Goal: Task Accomplishment & Management: Use online tool/utility

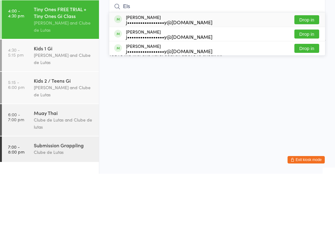
type input "Els"
click at [309, 71] on button "Drop in" at bounding box center [306, 75] width 25 height 9
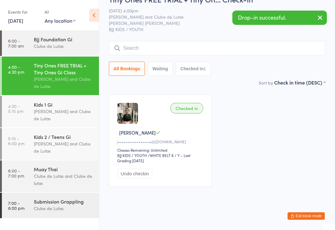
click at [64, 111] on div "Joe Mekhael and Clube de Lutas" at bounding box center [64, 115] width 60 height 14
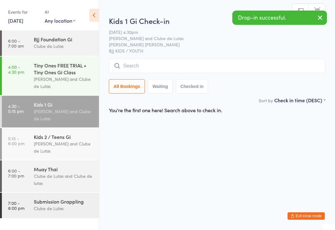
click at [190, 66] on input "search" at bounding box center [217, 66] width 217 height 14
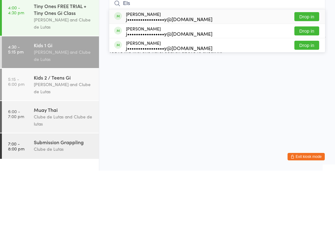
type input "Els"
click at [298, 86] on button "Drop in" at bounding box center [306, 90] width 25 height 9
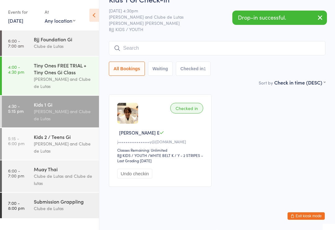
click at [180, 55] on input "search" at bounding box center [217, 48] width 217 height 14
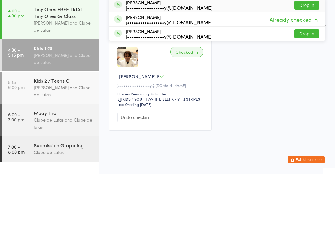
type input "Els"
click at [309, 85] on button "Drop in" at bounding box center [306, 89] width 25 height 9
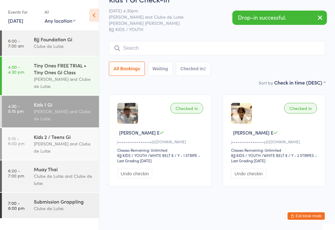
click at [51, 75] on div "Tiny Ones FREE TRIAL + Tiny Ones Gi Class" at bounding box center [64, 69] width 60 height 14
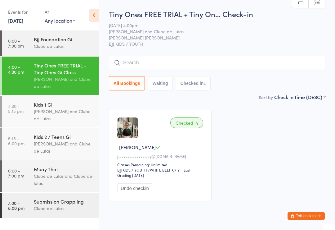
click at [144, 56] on input "search" at bounding box center [217, 63] width 217 height 14
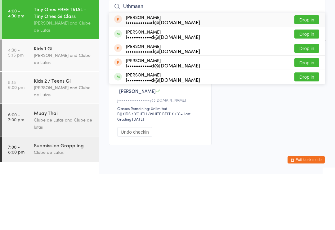
type input "Uthmaan"
click at [313, 71] on button "Drop in" at bounding box center [306, 75] width 25 height 9
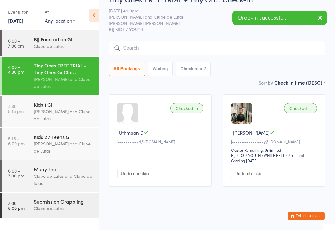
click at [226, 44] on input "search" at bounding box center [217, 48] width 217 height 14
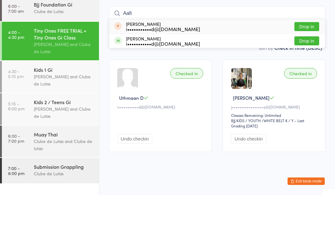
type input "Aafi"
click at [311, 57] on button "Drop in" at bounding box center [306, 61] width 25 height 9
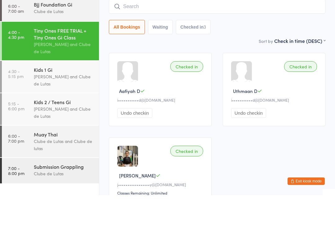
click at [316, 55] on div "All Bookings Waiting Checked in 3" at bounding box center [217, 62] width 217 height 14
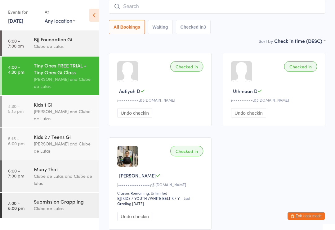
click at [137, 5] on input "search" at bounding box center [217, 6] width 217 height 14
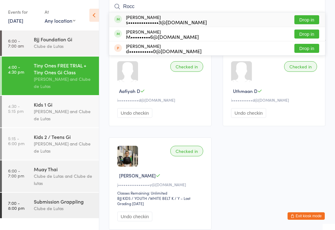
type input "Rocc"
click at [313, 33] on button "Drop in" at bounding box center [306, 33] width 25 height 9
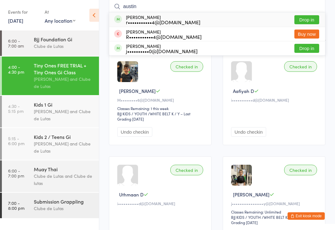
type input "austin"
click at [311, 21] on button "Drop in" at bounding box center [306, 19] width 25 height 9
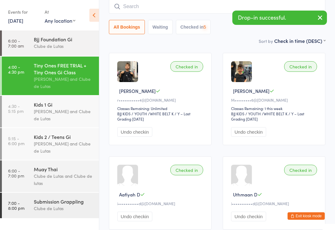
click at [198, 8] on input "search" at bounding box center [217, 6] width 217 height 14
type input "S"
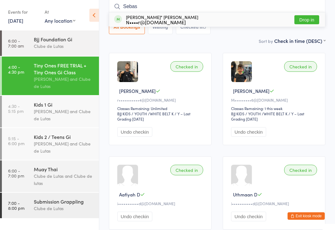
type input "Sebas"
click at [306, 22] on button "Drop in" at bounding box center [306, 19] width 25 height 9
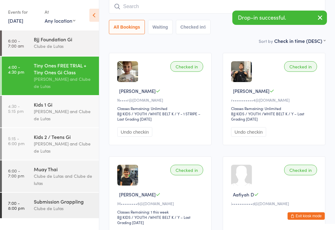
click at [172, 6] on input "search" at bounding box center [217, 6] width 217 height 14
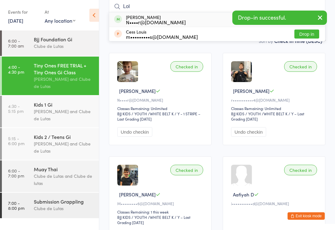
click at [321, 16] on icon "button" at bounding box center [319, 18] width 7 height 8
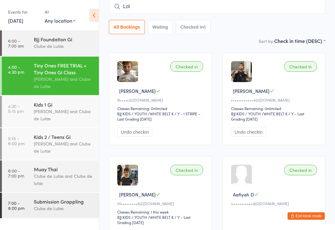
click at [200, 7] on input "Lol" at bounding box center [217, 6] width 217 height 14
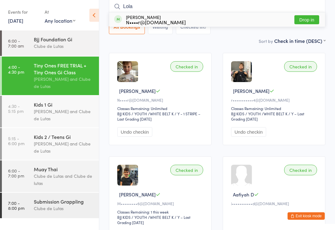
type input "Lola"
click at [302, 18] on button "Drop in" at bounding box center [306, 19] width 25 height 9
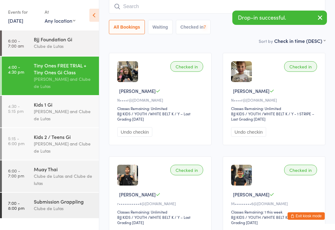
click at [57, 111] on div "[PERSON_NAME] and Clube de Lutas" at bounding box center [64, 115] width 60 height 14
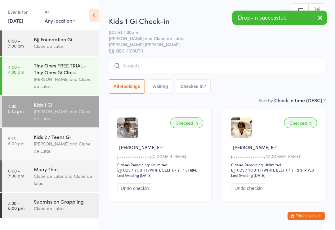
click at [143, 63] on input "search" at bounding box center [217, 66] width 217 height 14
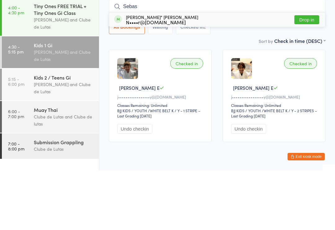
type input "Sebas"
click at [309, 74] on button "Drop in" at bounding box center [306, 78] width 25 height 9
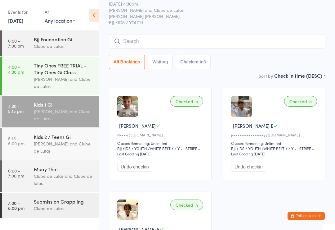
click at [196, 45] on input "search" at bounding box center [217, 41] width 217 height 14
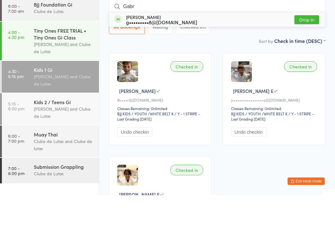
type input "Gabr"
click at [307, 50] on button "Drop in" at bounding box center [306, 54] width 25 height 9
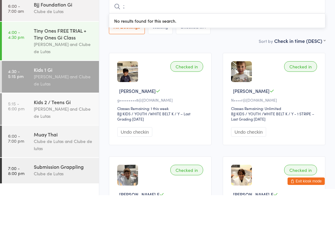
type input ";"
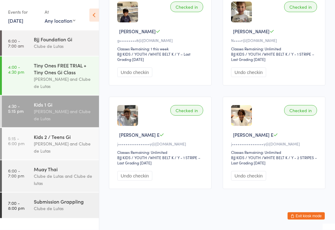
scroll to position [119, 0]
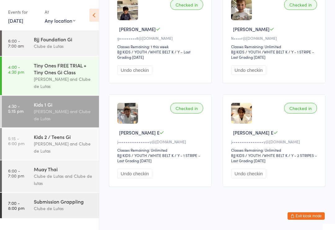
click at [41, 172] on div "Muay Thai" at bounding box center [64, 168] width 60 height 7
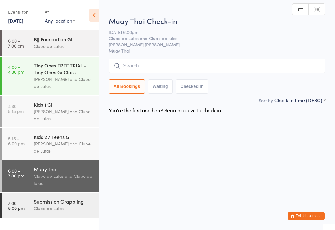
click at [39, 196] on div "Submission Grappling Clube de Lutas" at bounding box center [66, 204] width 65 height 25
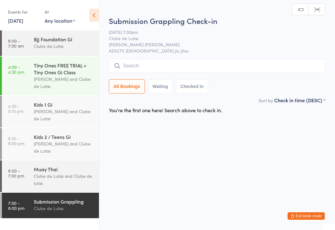
click at [28, 175] on link "6:00 - 7:00 pm Muay Thai Clube de Lutas and Clube de lutas" at bounding box center [50, 176] width 97 height 32
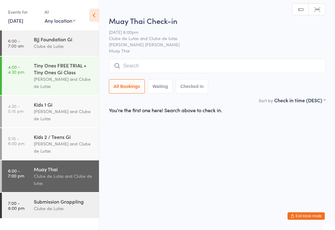
click at [26, 72] on link "4:00 - 4:30 pm Tiny Ones FREE TRIAL + Tiny Ones Gi Class Joe Mekhael and Clube …" at bounding box center [50, 75] width 97 height 38
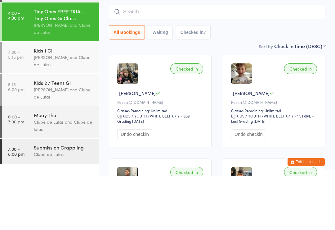
scroll to position [86, 0]
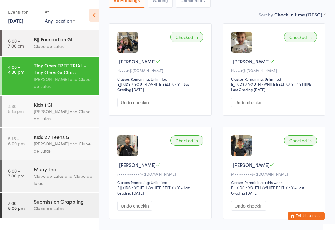
click at [75, 167] on div "Muay Thai Clube de Lutas and Clube de lutas" at bounding box center [66, 176] width 65 height 32
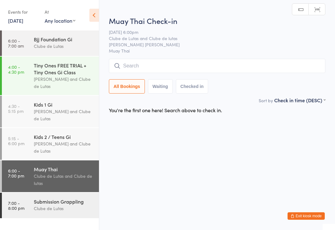
click at [308, 62] on input "search" at bounding box center [217, 66] width 217 height 14
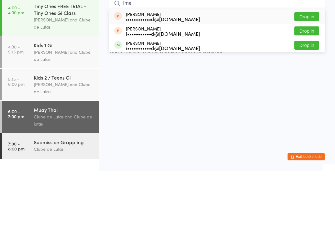
type input "Ima"
click at [311, 71] on button "Drop in" at bounding box center [306, 75] width 25 height 9
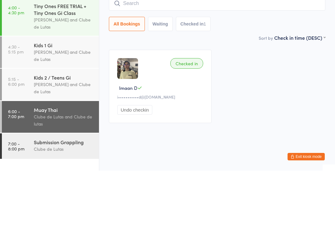
scroll to position [2, 0]
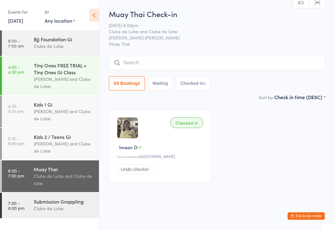
click at [198, 65] on input "search" at bounding box center [217, 63] width 217 height 14
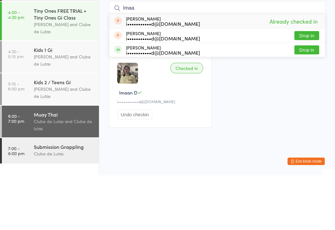
type input "Imaa"
click at [307, 86] on button "Drop in" at bounding box center [306, 90] width 25 height 9
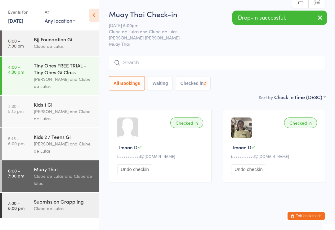
scroll to position [0, 0]
click at [137, 174] on button "Undo checkin" at bounding box center [134, 169] width 35 height 10
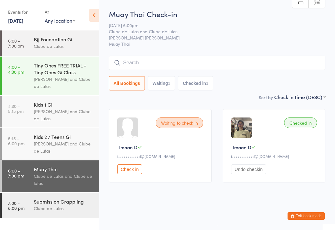
click at [306, 218] on button "Exit kiosk mode" at bounding box center [306, 215] width 37 height 7
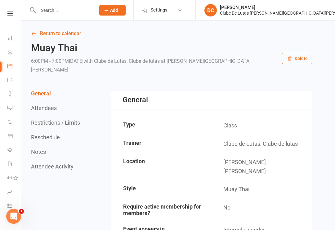
click at [5, 69] on li "Calendar" at bounding box center [10, 67] width 21 height 14
click at [9, 65] on icon at bounding box center [9, 65] width 5 height 5
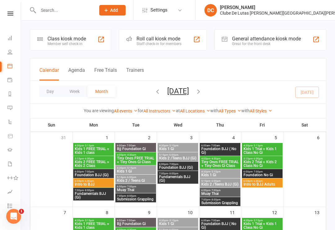
click at [63, 38] on div "Class kiosk mode" at bounding box center [66, 39] width 38 height 6
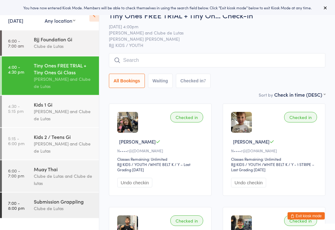
scroll to position [6, 0]
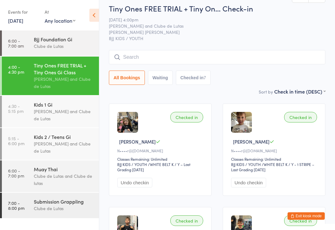
click at [315, 219] on button "Exit kiosk mode" at bounding box center [306, 215] width 37 height 7
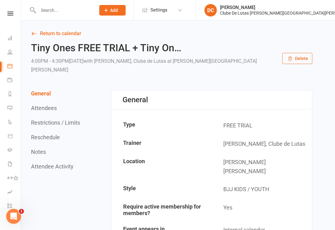
click at [58, 20] on div at bounding box center [60, 10] width 61 height 20
click at [55, 14] on input "text" at bounding box center [63, 10] width 55 height 9
type input "S"
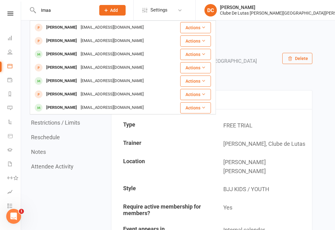
type input "Imaa"
click at [55, 32] on div "Imaan Dawood imaanh.dawood@gamil.com" at bounding box center [101, 27] width 142 height 13
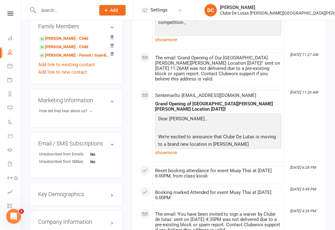
scroll to position [266, 0]
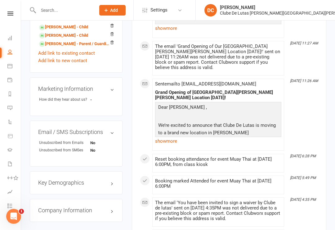
click at [113, 120] on div "Email / SMS Subscriptions edit Unsubscribed from Emails No Unsubscribed from SM…" at bounding box center [76, 143] width 93 height 46
click at [69, 140] on div "Unsubscribed from Emails" at bounding box center [64, 143] width 51 height 6
click at [112, 120] on div "Email / SMS Subscriptions edit Unsubscribed from Emails No Unsubscribed from SM…" at bounding box center [76, 143] width 93 height 46
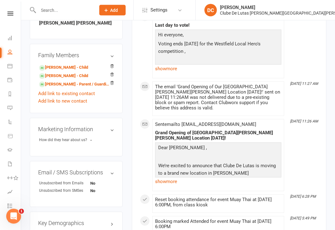
scroll to position [212, 0]
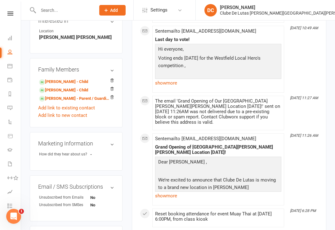
click at [55, 95] on link "Imaan Dawood - Parent / Guardian of Uthmaan Dawood" at bounding box center [75, 98] width 72 height 7
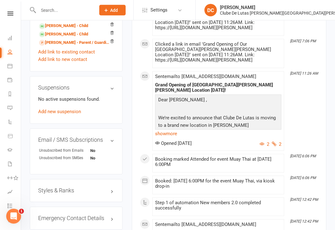
scroll to position [365, 0]
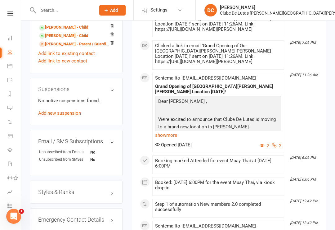
click at [114, 138] on h3 "Email / SMS Subscriptions edit" at bounding box center [76, 141] width 76 height 6
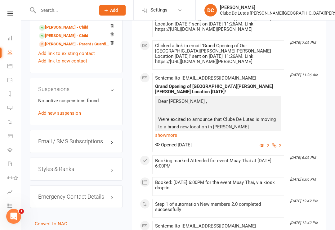
click at [115, 130] on div "Email / SMS Subscriptions edit" at bounding box center [76, 141] width 93 height 23
click at [113, 138] on h3 "Email / SMS Subscriptions edit" at bounding box center [76, 141] width 76 height 6
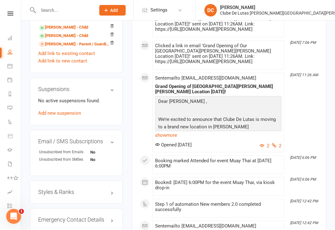
click at [54, 156] on div "Unsubscribed from SMSes" at bounding box center [64, 159] width 51 height 6
click at [74, 149] on ul "Unsubscribed from Emails No Unsubscribed from SMSes No" at bounding box center [76, 155] width 76 height 13
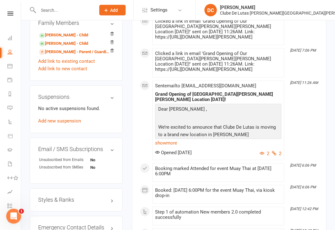
click at [89, 164] on div "Unsubscribed from SMSes" at bounding box center [64, 167] width 51 height 6
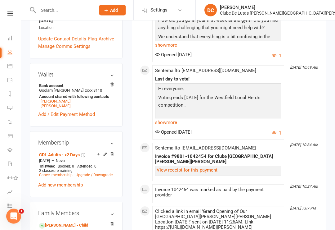
scroll to position [167, 0]
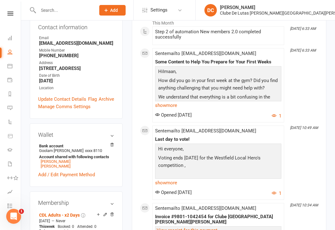
click at [51, 95] on link "Update Contact Details" at bounding box center [62, 98] width 48 height 7
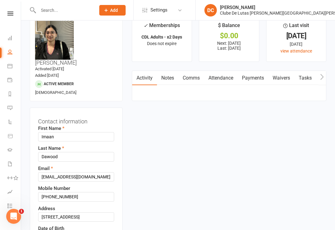
scroll to position [0, 0]
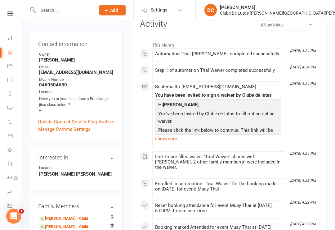
scroll to position [76, 0]
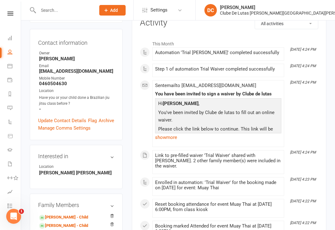
click at [43, 93] on div "Contact information Owner Siobhan Duffy Email imaanh.dawood@gamil.com Mobile Nu…" at bounding box center [76, 84] width 93 height 111
click at [53, 117] on link "Update Contact Details" at bounding box center [62, 120] width 48 height 7
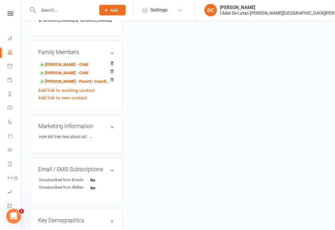
scroll to position [324, 0]
click at [88, 158] on div "Email / SMS Subscriptions edit Unsubscribed from Emails No Unsubscribed from SM…" at bounding box center [76, 181] width 93 height 46
click at [0, 0] on link "edit" at bounding box center [0, 0] width 0 height 0
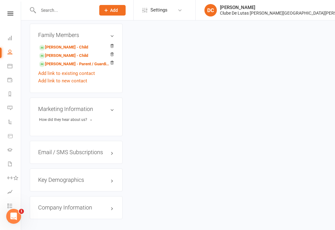
scroll to position [43, 0]
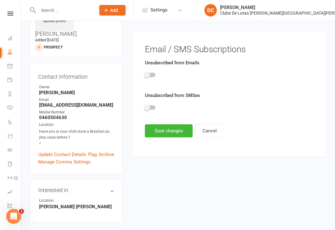
click at [153, 70] on div at bounding box center [229, 76] width 168 height 14
click at [145, 74] on input "checkbox" at bounding box center [145, 74] width 0 height 0
checkbox input "true"
click at [147, 107] on span at bounding box center [147, 107] width 6 height 6
click at [145, 106] on input "checkbox" at bounding box center [145, 106] width 0 height 0
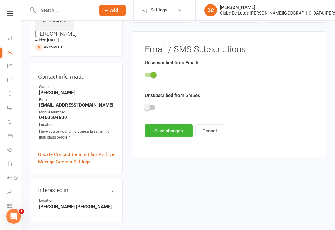
checkbox input "true"
click at [160, 132] on button "Save changes" at bounding box center [169, 130] width 48 height 13
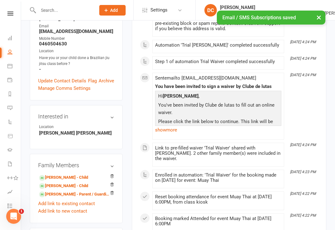
scroll to position [159, 0]
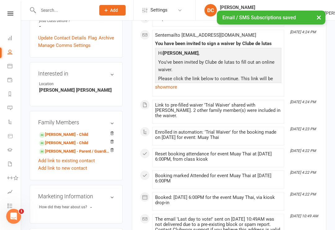
click at [59, 140] on link "Aafiyah Dawood - Child" at bounding box center [63, 143] width 49 height 7
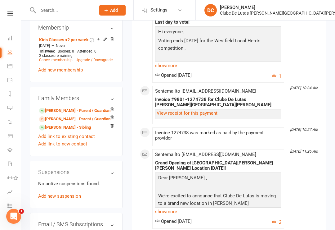
scroll to position [344, 0]
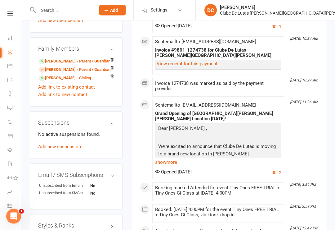
click at [69, 183] on div "Unsubscribed from Emails" at bounding box center [64, 186] width 51 height 6
click at [68, 164] on div "Email / SMS Subscriptions edit Unsubscribed from Emails No Unsubscribed from SM…" at bounding box center [76, 187] width 93 height 46
click at [70, 172] on h3 "Email / SMS Subscriptions edit" at bounding box center [76, 175] width 76 height 6
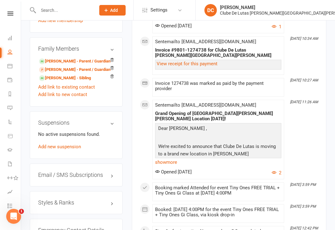
click at [97, 172] on h3 "Email / SMS Subscriptions edit" at bounding box center [76, 175] width 76 height 6
click at [0, 0] on link "edit" at bounding box center [0, 0] width 0 height 0
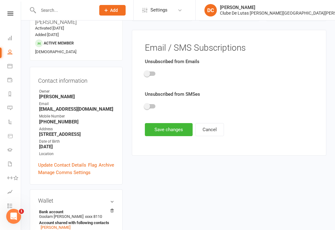
click at [153, 105] on div at bounding box center [150, 106] width 11 height 4
click at [145, 105] on input "checkbox" at bounding box center [145, 105] width 0 height 0
checkbox input "true"
click at [152, 70] on div at bounding box center [229, 75] width 168 height 14
click at [146, 72] on span at bounding box center [147, 73] width 6 height 6
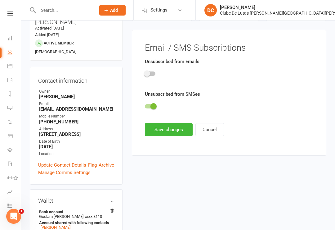
click at [145, 73] on input "checkbox" at bounding box center [145, 73] width 0 height 0
checkbox input "true"
click at [157, 125] on button "Save changes" at bounding box center [169, 129] width 48 height 13
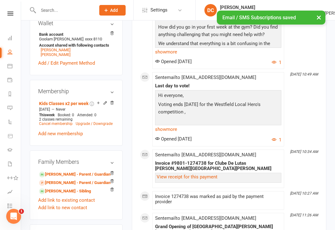
scroll to position [236, 0]
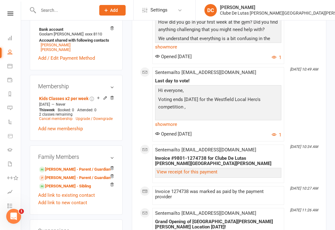
click at [56, 183] on link "Uthmaan Dawood - Sibling" at bounding box center [65, 186] width 52 height 7
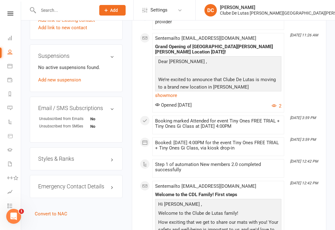
scroll to position [412, 0]
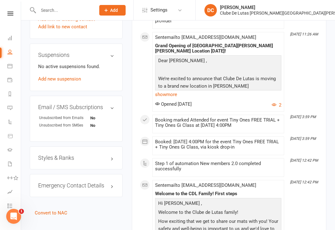
click at [97, 104] on h3 "Email / SMS Subscriptions edit" at bounding box center [76, 107] width 76 height 6
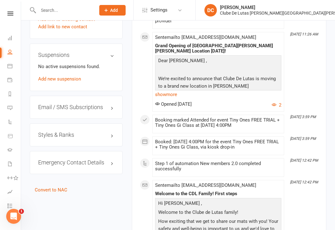
click at [97, 104] on h3 "Email / SMS Subscriptions edit" at bounding box center [76, 107] width 76 height 6
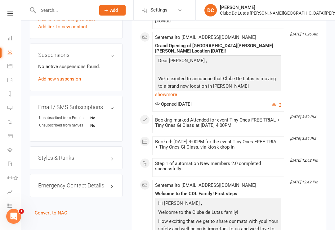
click at [95, 104] on h3 "Email / SMS Subscriptions edit" at bounding box center [76, 107] width 76 height 6
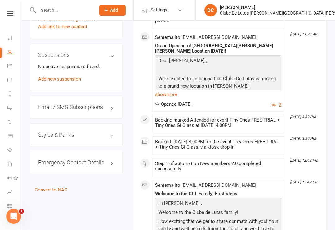
click at [97, 104] on h3 "Email / SMS Subscriptions edit" at bounding box center [76, 107] width 76 height 6
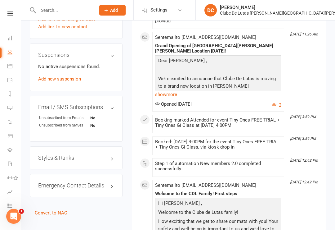
click at [0, 0] on link "edit" at bounding box center [0, 0] width 0 height 0
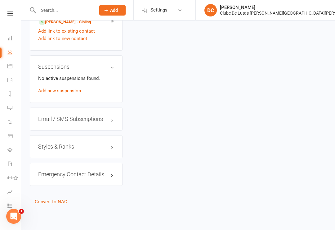
scroll to position [54, 0]
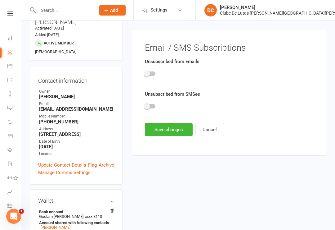
click at [148, 61] on label "Unsubscribed from Emails" at bounding box center [172, 61] width 55 height 7
click at [146, 76] on span at bounding box center [147, 73] width 6 height 6
click at [145, 73] on input "checkbox" at bounding box center [145, 73] width 0 height 0
checkbox input "true"
click at [146, 105] on span at bounding box center [147, 106] width 6 height 6
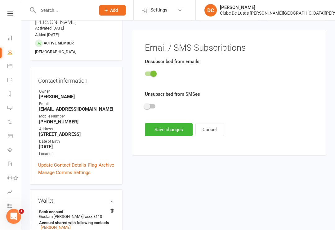
click at [145, 105] on input "checkbox" at bounding box center [145, 105] width 0 height 0
checkbox input "true"
click at [308, 16] on div "Clube De Lutas [PERSON_NAME][GEOGRAPHIC_DATA][PERSON_NAME]" at bounding box center [289, 13] width 138 height 6
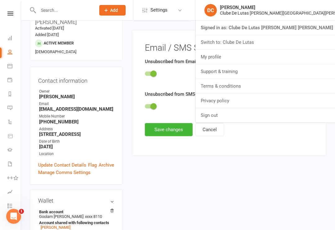
click at [181, 130] on button "Save changes" at bounding box center [169, 129] width 48 height 13
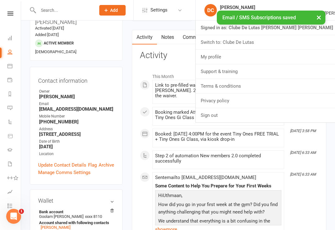
click at [276, 111] on link "Sign out" at bounding box center [265, 115] width 139 height 14
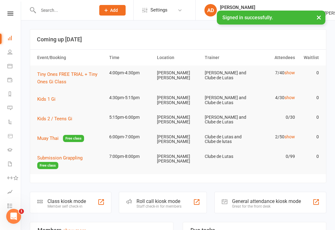
click at [4, 132] on li "Product Sales" at bounding box center [10, 136] width 21 height 14
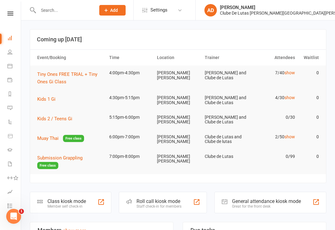
click at [12, 137] on icon at bounding box center [10, 136] width 4 height 4
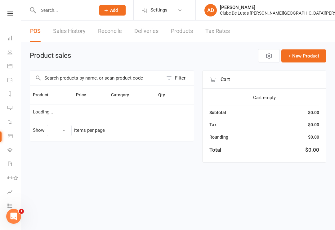
select select "10"
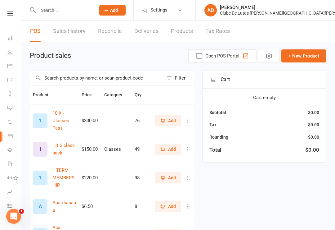
click at [57, 77] on input "text" at bounding box center [96, 78] width 133 height 14
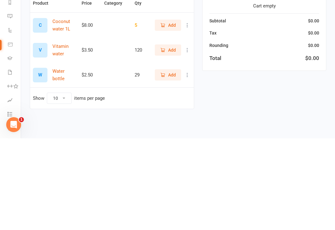
type input "Wat"
click at [165, 164] on icon "button" at bounding box center [163, 167] width 6 height 6
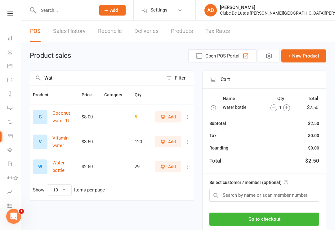
click at [296, 225] on button "Go to checkout" at bounding box center [264, 218] width 110 height 13
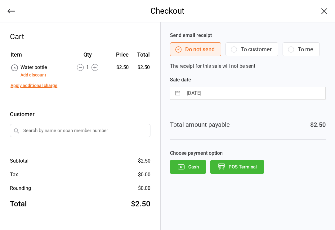
click at [259, 166] on button "POS Terminal" at bounding box center [237, 167] width 54 height 14
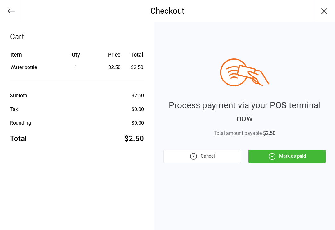
click at [279, 157] on button "Mark as paid" at bounding box center [287, 156] width 77 height 14
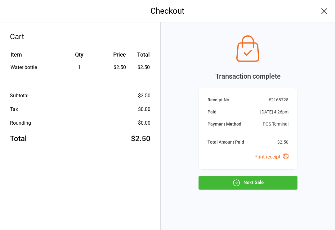
click at [213, 178] on button "Next Sale" at bounding box center [248, 183] width 99 height 14
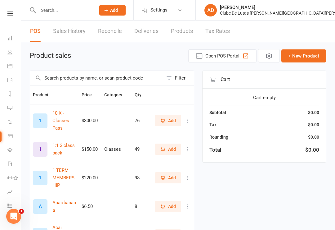
click at [10, 70] on link "Calendar" at bounding box center [14, 67] width 14 height 14
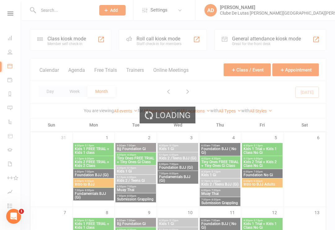
click at [49, 42] on div "Member self check-in" at bounding box center [66, 44] width 38 height 4
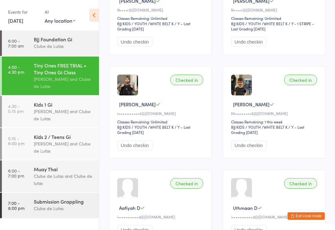
scroll to position [145, 0]
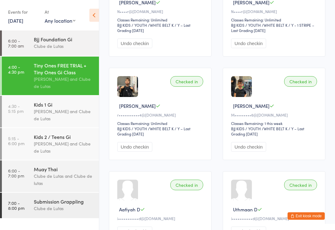
click at [277, 160] on div "Checked in [PERSON_NAME]•••••••••6@[DOMAIN_NAME] Classes Remaining: 1 this week…" at bounding box center [274, 114] width 103 height 92
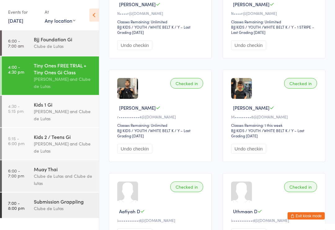
scroll to position [140, 0]
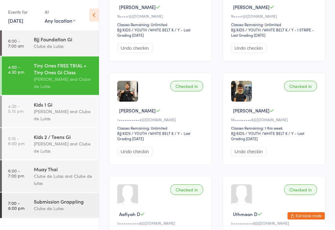
click at [60, 108] on div "Kids 1 Gi" at bounding box center [64, 104] width 60 height 7
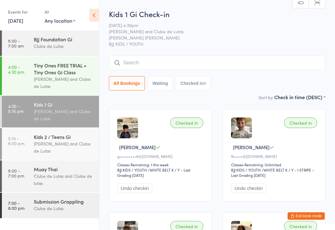
click at [158, 61] on input "search" at bounding box center [217, 63] width 217 height 14
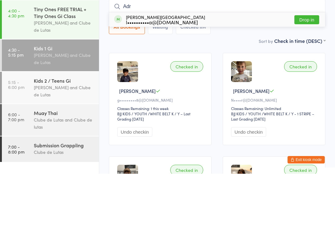
type input "Adr"
click at [311, 71] on button "Drop in" at bounding box center [306, 75] width 25 height 9
